Goal: Information Seeking & Learning: Learn about a topic

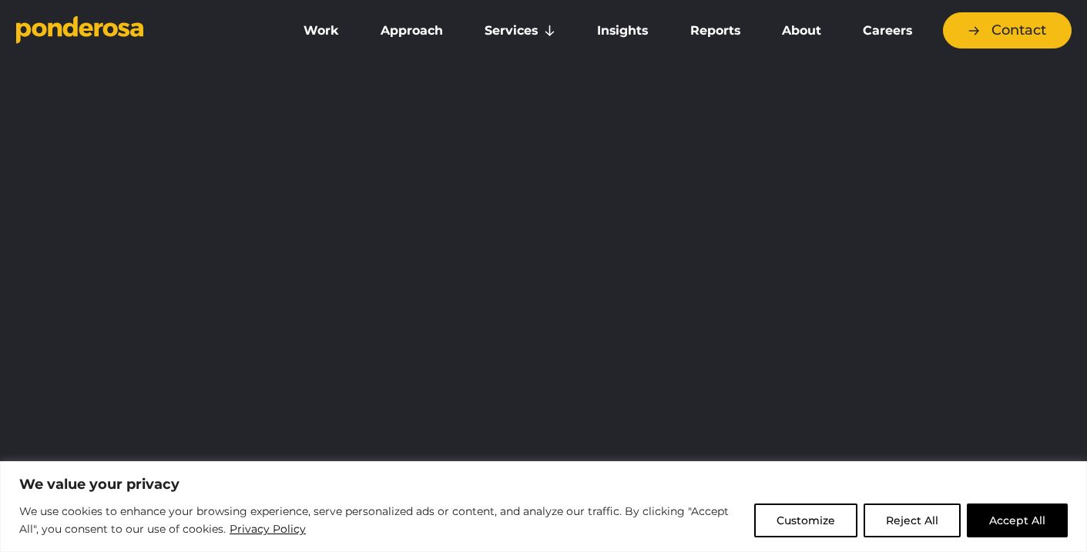
click at [877, 24] on link "Careers" at bounding box center [887, 31] width 85 height 32
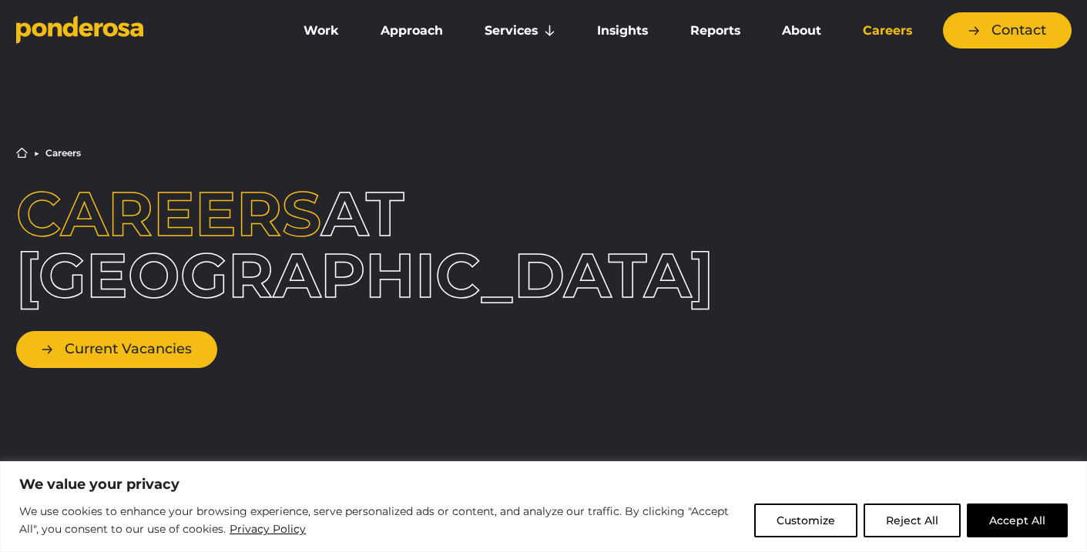
click at [163, 336] on link "Current Vacancies" at bounding box center [116, 349] width 201 height 36
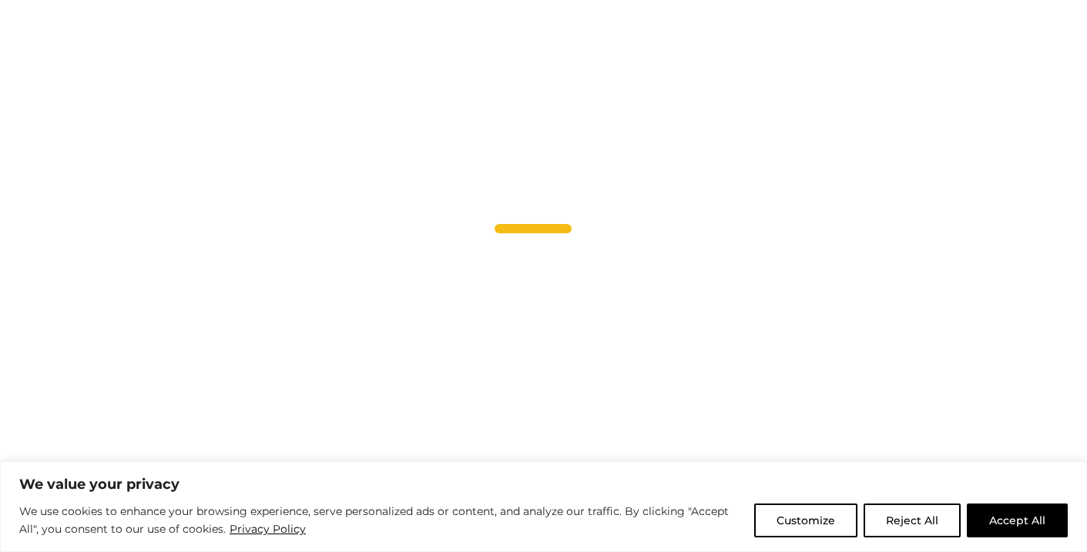
scroll to position [4645, 0]
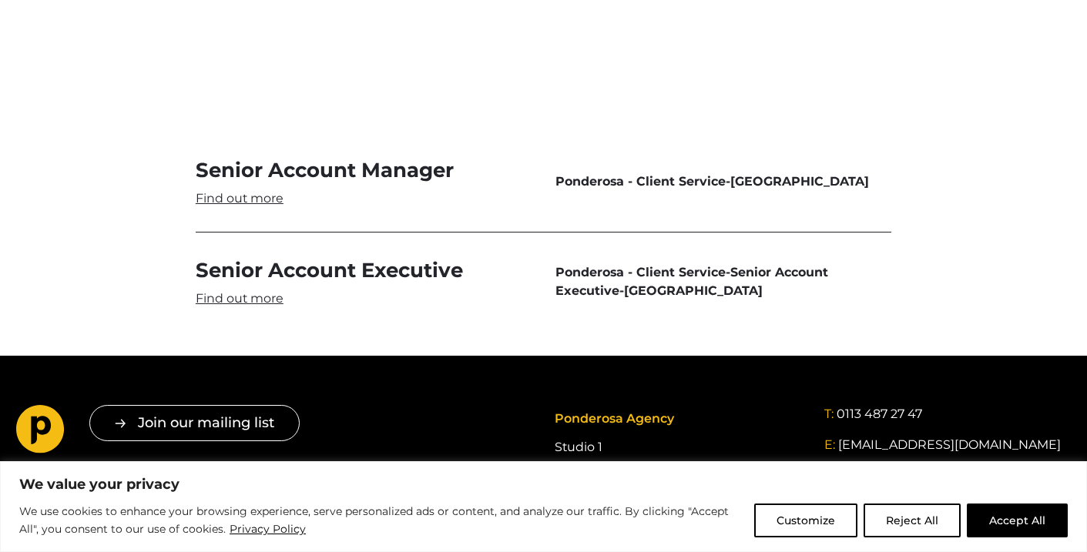
click at [259, 157] on link "Senior Account Manager" at bounding box center [364, 182] width 336 height 50
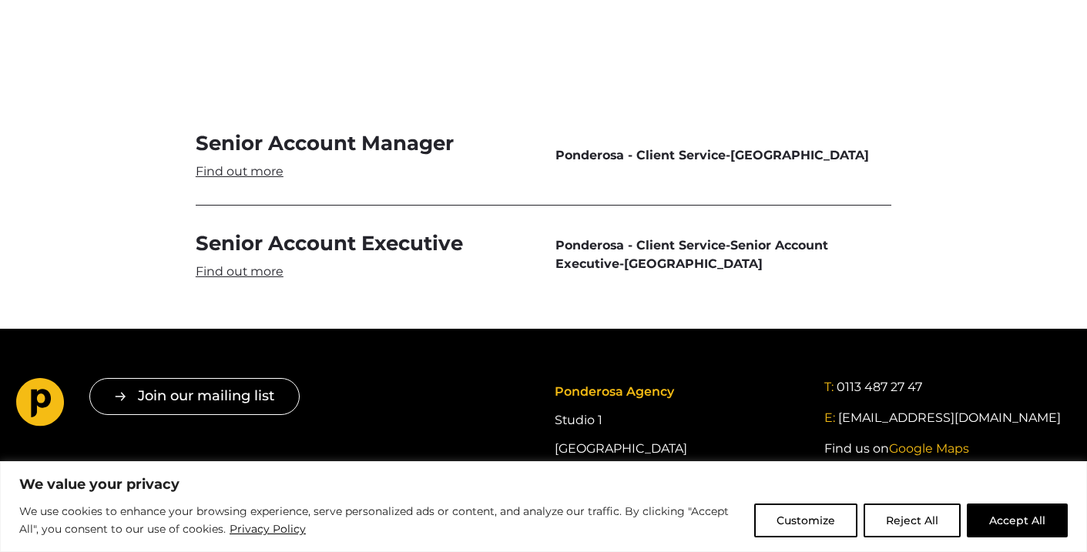
click at [280, 130] on link "Senior Account Manager" at bounding box center [364, 155] width 336 height 50
click at [243, 130] on link "Senior Account Manager" at bounding box center [364, 155] width 336 height 50
click at [1015, 518] on button "Accept All" at bounding box center [1017, 521] width 101 height 34
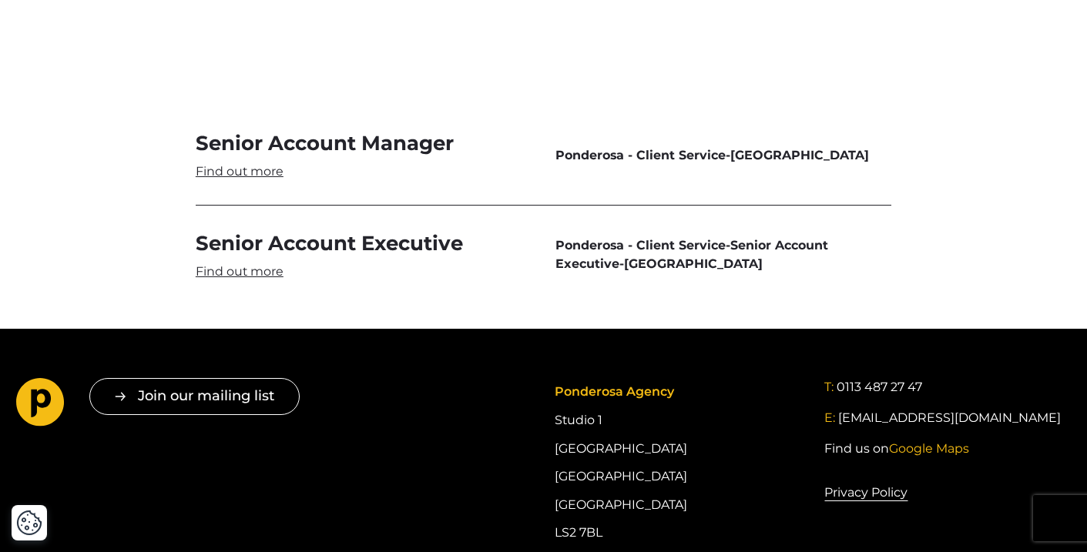
click at [269, 130] on link "Senior Account Manager" at bounding box center [364, 155] width 336 height 50
click at [258, 130] on link "Senior Account Manager" at bounding box center [364, 155] width 336 height 50
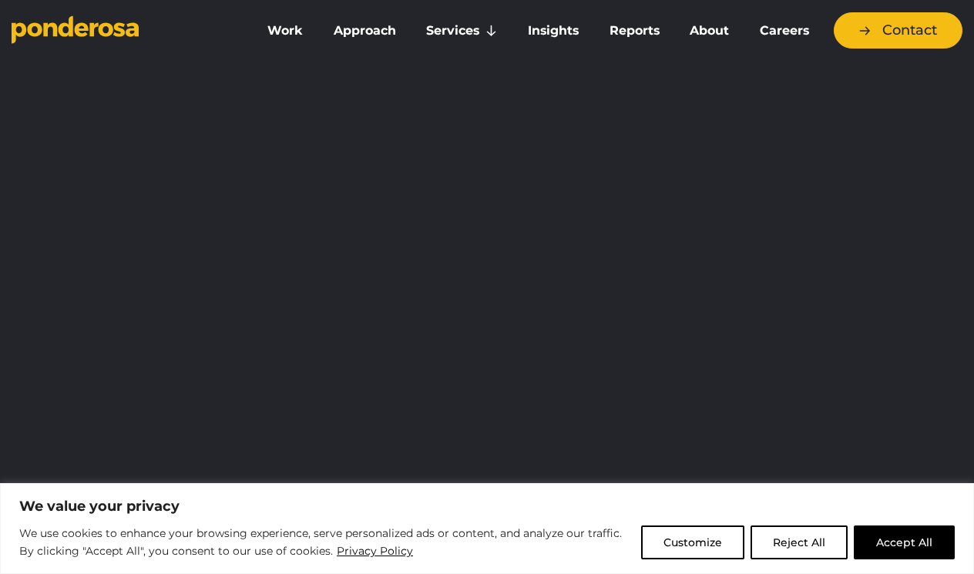
click at [793, 32] on link "Careers" at bounding box center [784, 31] width 74 height 32
click at [898, 545] on button "Accept All" at bounding box center [904, 542] width 101 height 34
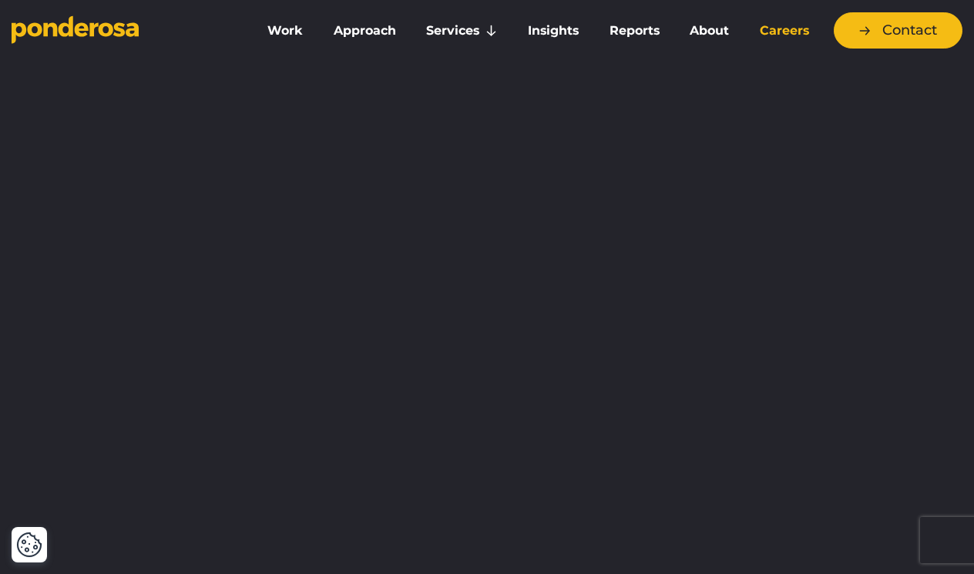
click at [787, 34] on link "Careers" at bounding box center [784, 31] width 74 height 32
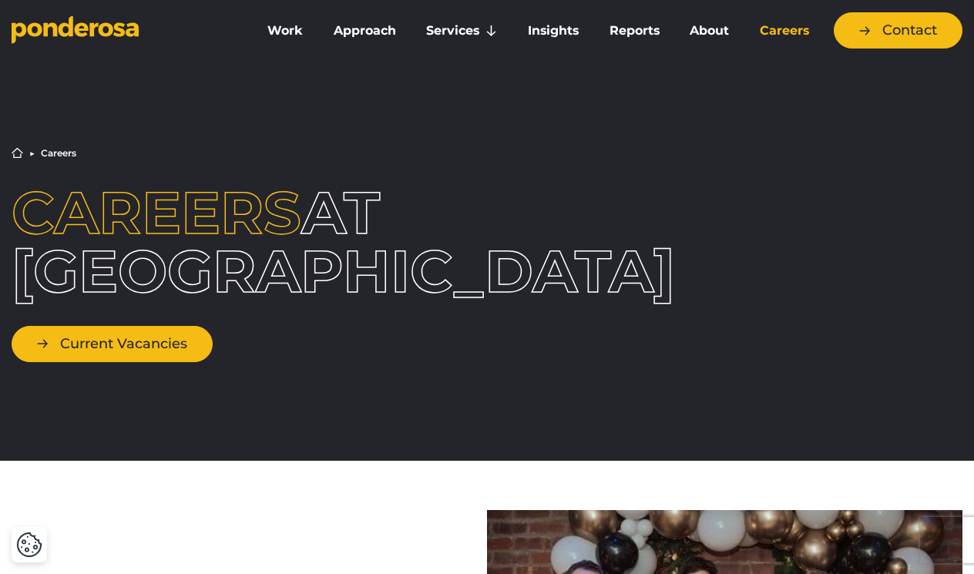
click at [143, 362] on link "Current Vacancies" at bounding box center [112, 344] width 201 height 36
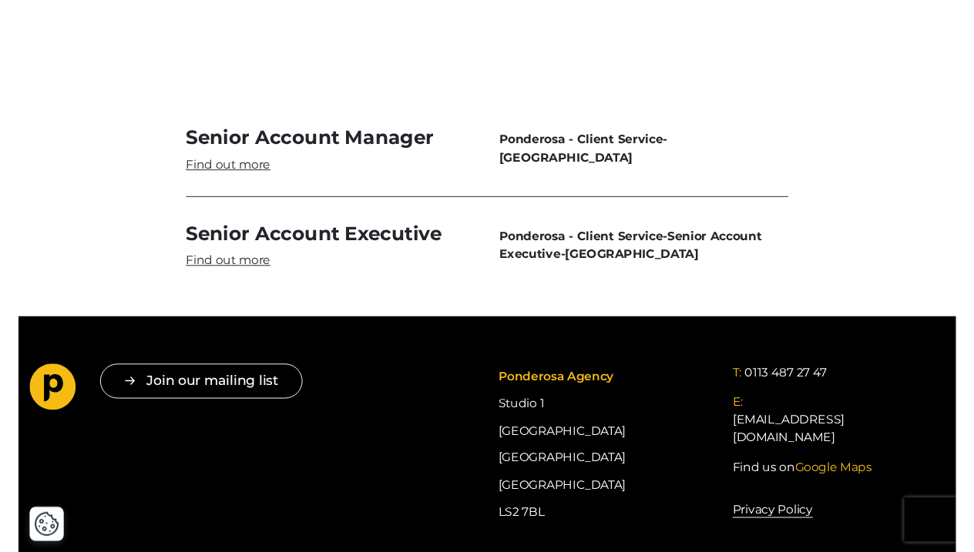
scroll to position [4576, 0]
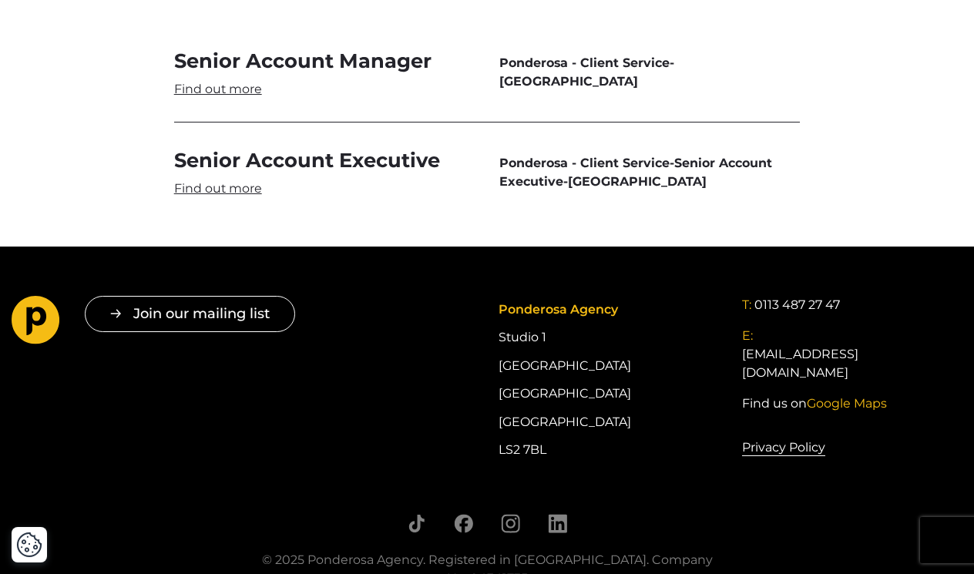
click at [227, 87] on link "Senior Account Manager" at bounding box center [324, 72] width 300 height 49
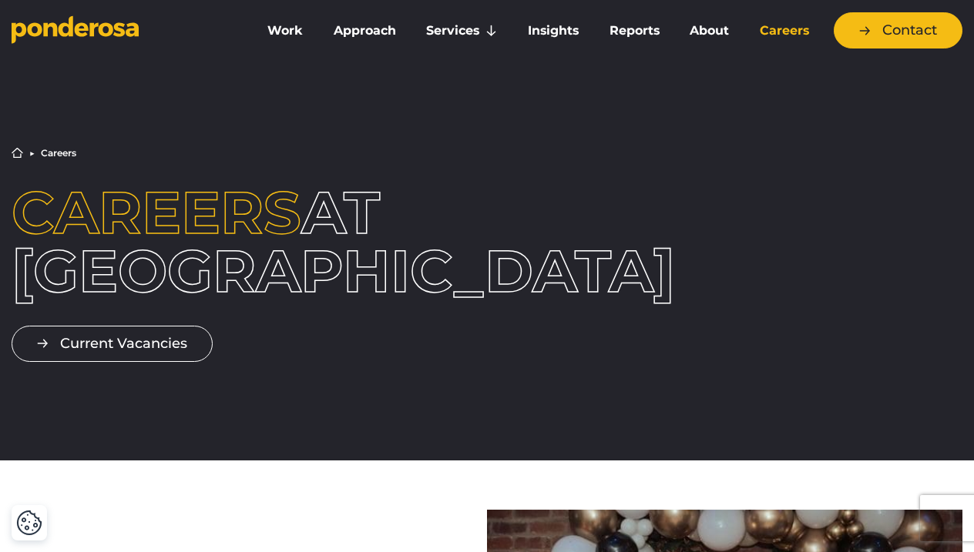
scroll to position [0, 0]
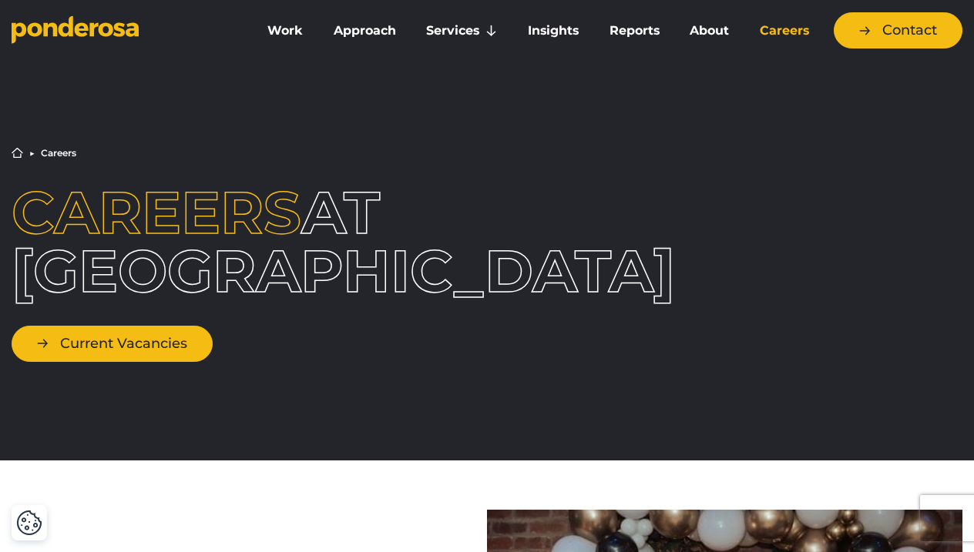
click at [112, 362] on link "Current Vacancies" at bounding box center [112, 344] width 201 height 36
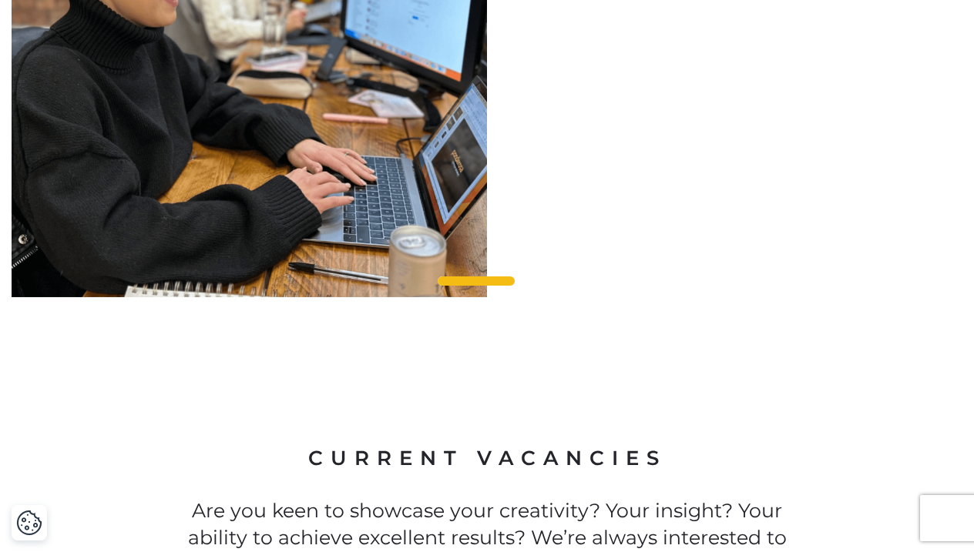
scroll to position [4554, 0]
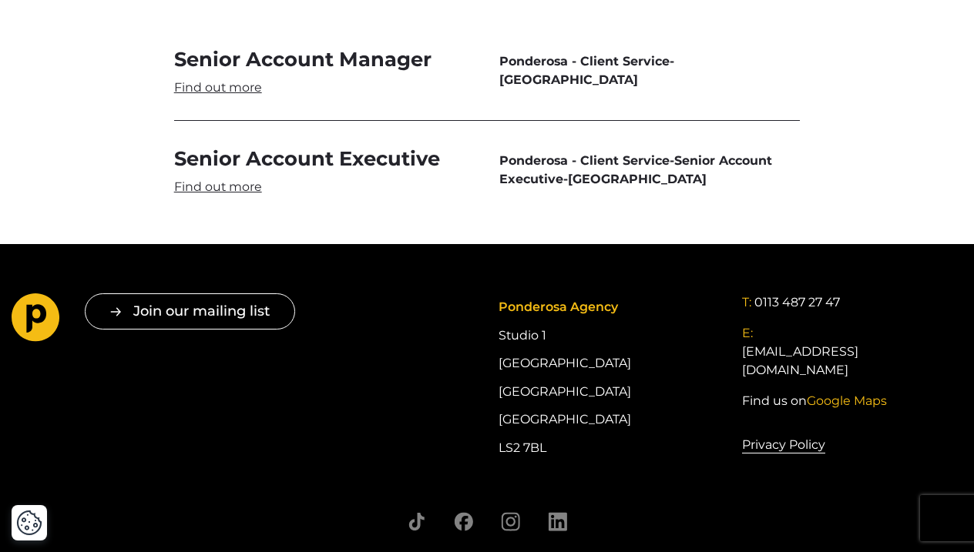
click at [293, 55] on link "Senior Account Manager" at bounding box center [324, 70] width 300 height 49
